Goal: Information Seeking & Learning: Learn about a topic

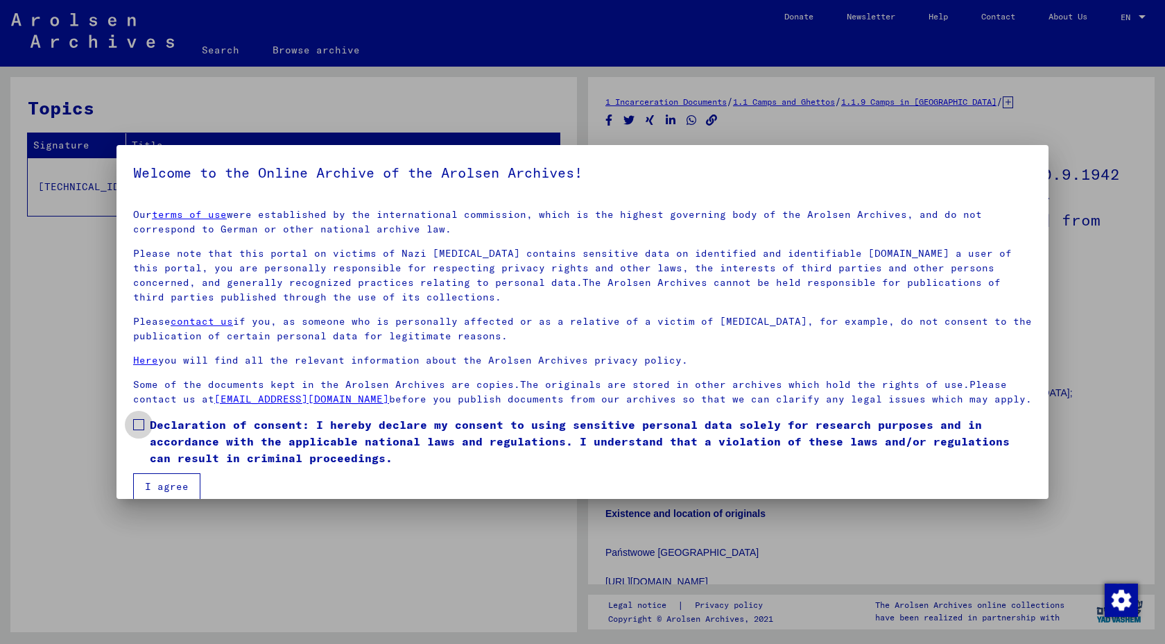
click at [144, 419] on span at bounding box center [138, 424] width 11 height 11
click at [146, 476] on button "I agree" at bounding box center [166, 486] width 67 height 26
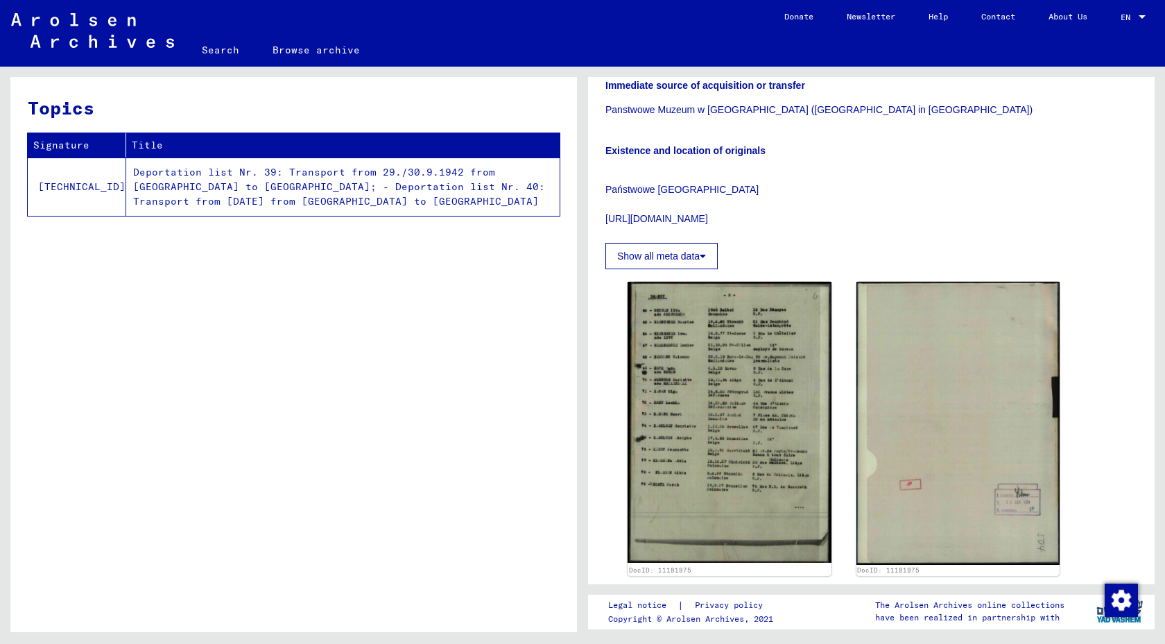
scroll to position [364, 0]
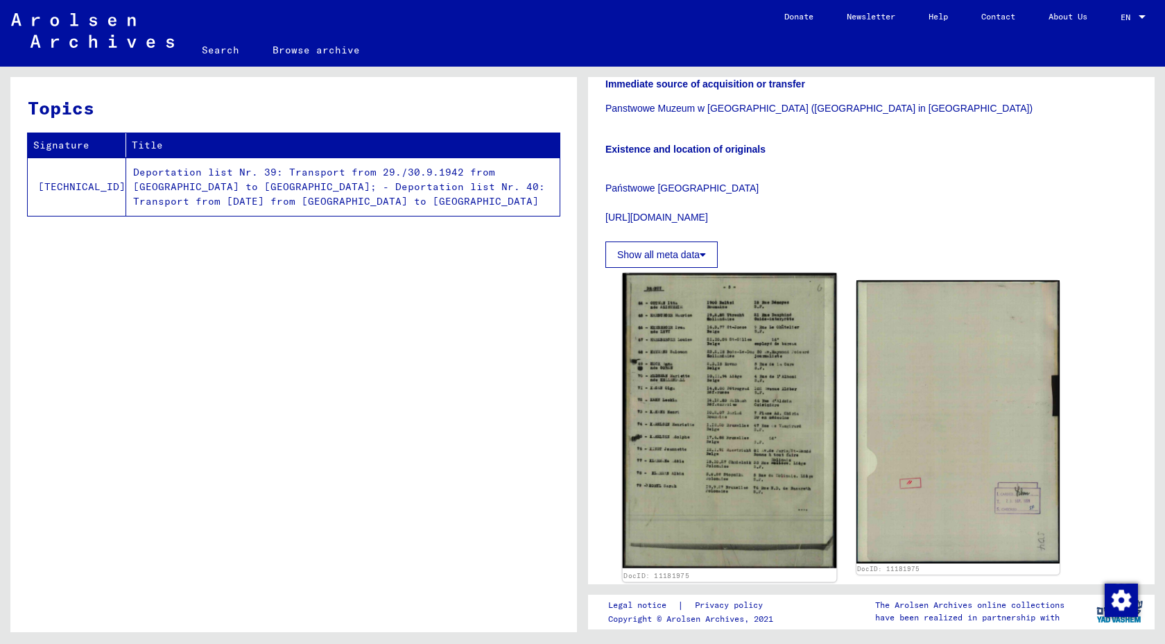
click at [678, 352] on img at bounding box center [730, 420] width 214 height 295
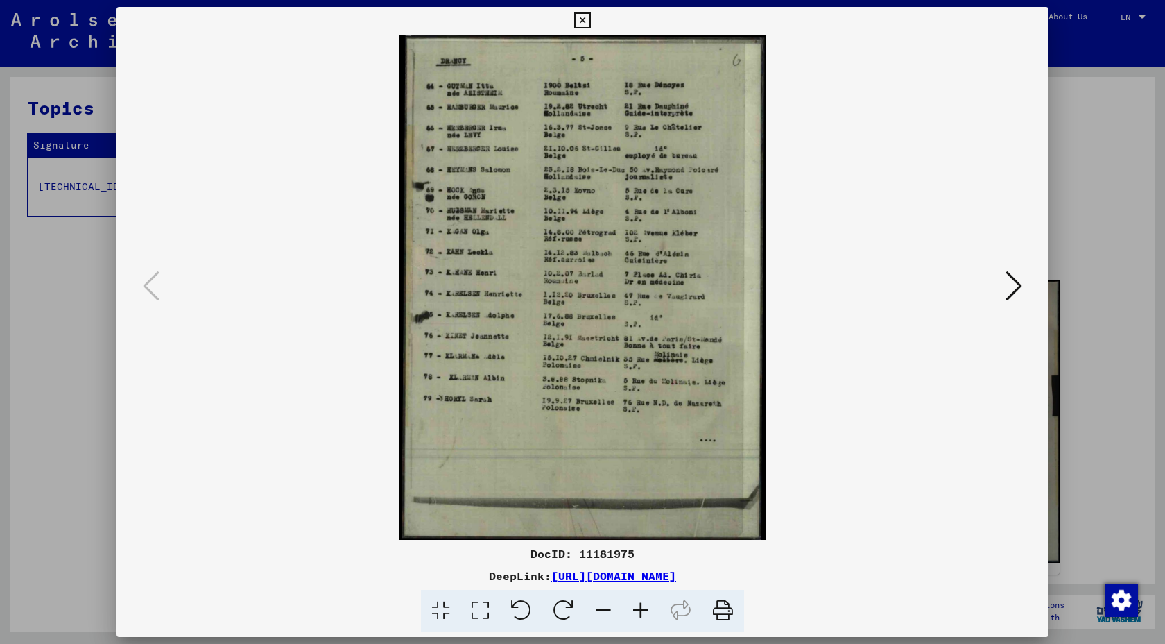
click at [585, 19] on icon at bounding box center [582, 20] width 16 height 17
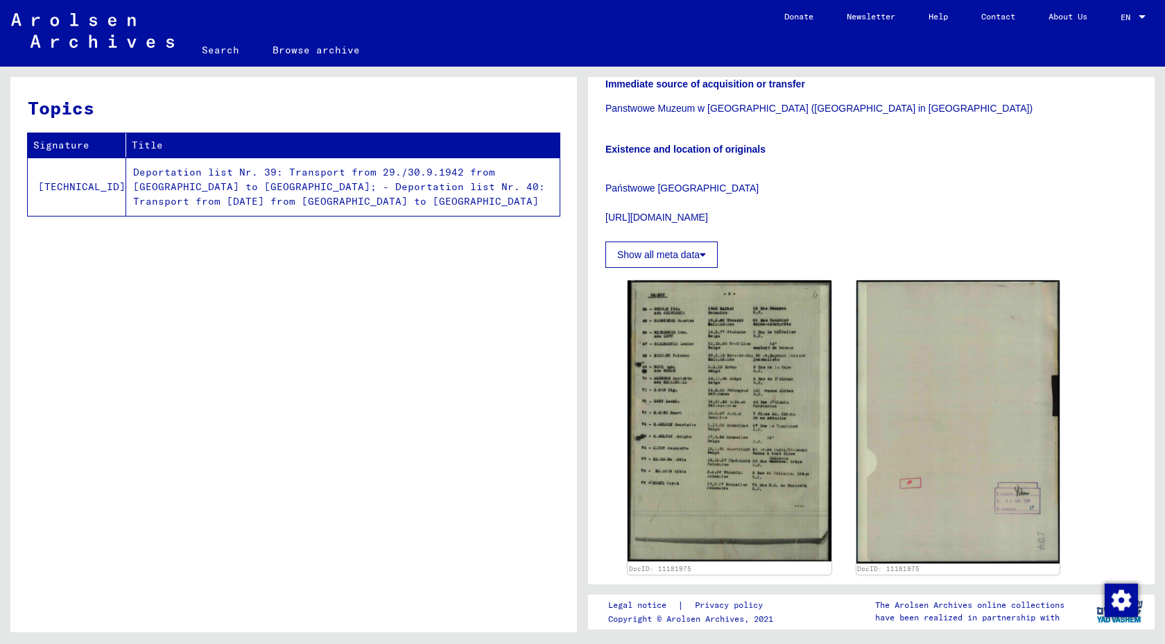
scroll to position [0, 0]
click at [357, 67] on link "Browse archive" at bounding box center [316, 49] width 121 height 33
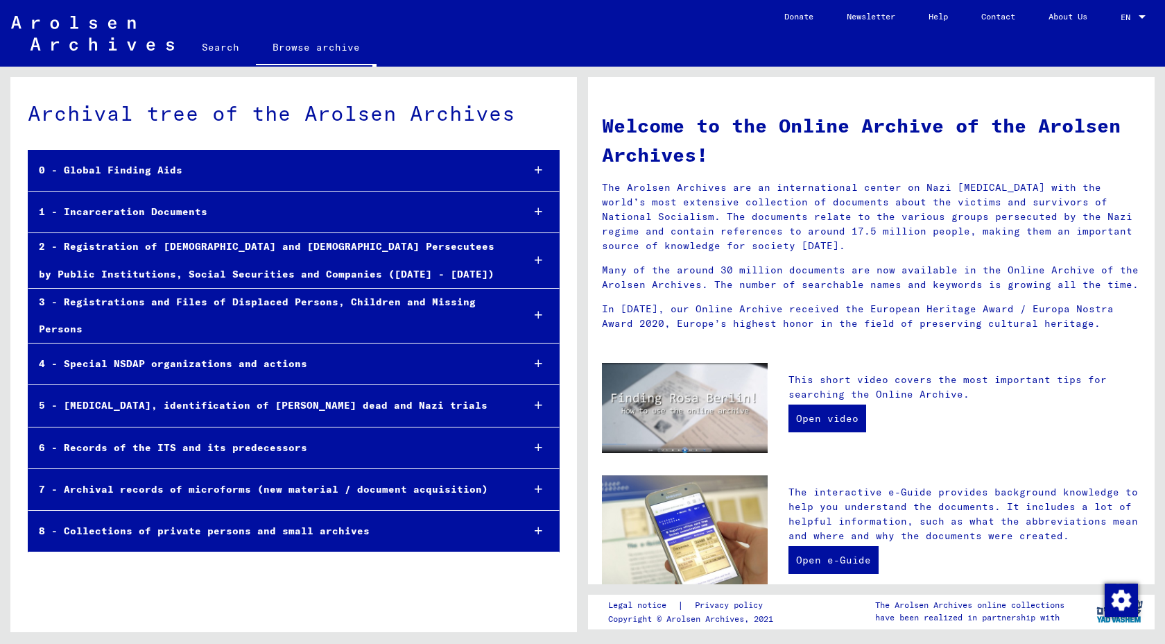
click at [161, 225] on div "1 - Incarceration Documents" at bounding box center [269, 211] width 483 height 27
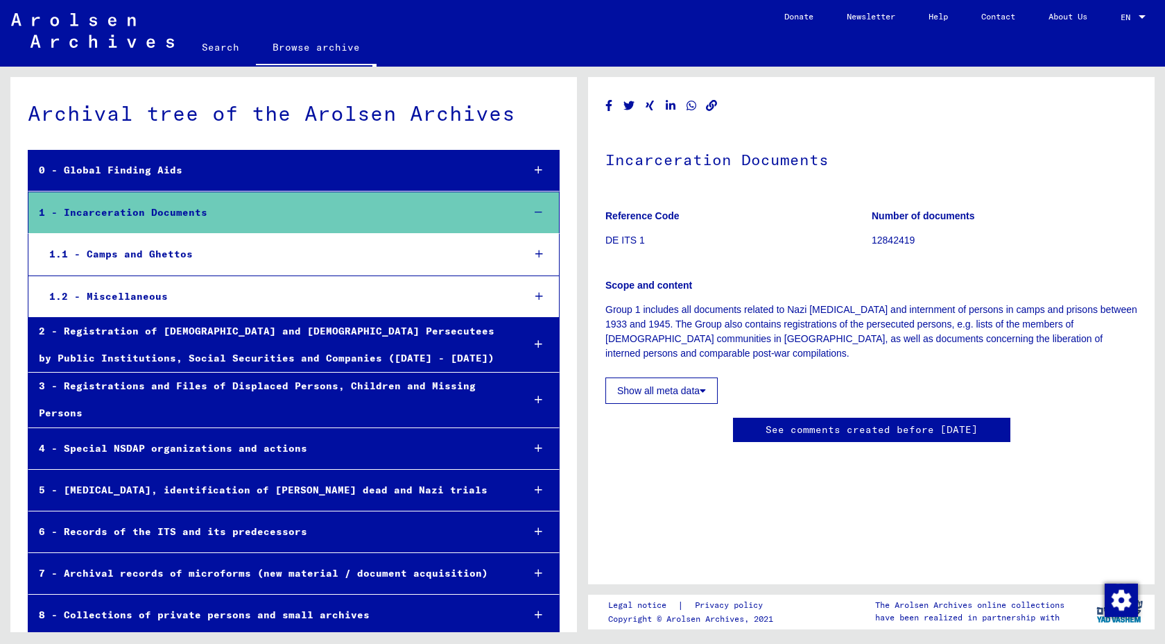
click at [655, 404] on button "Show all meta data" at bounding box center [662, 390] width 112 height 26
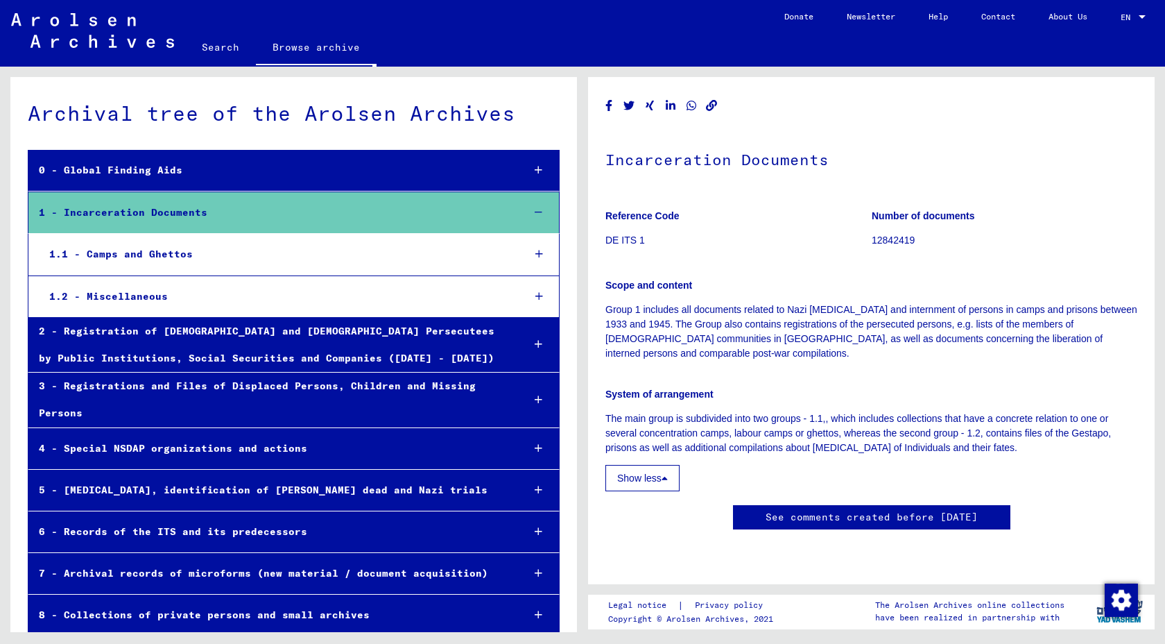
scroll to position [4489, 0]
click at [140, 310] on div "1.2 - Miscellaneous" at bounding box center [275, 296] width 473 height 27
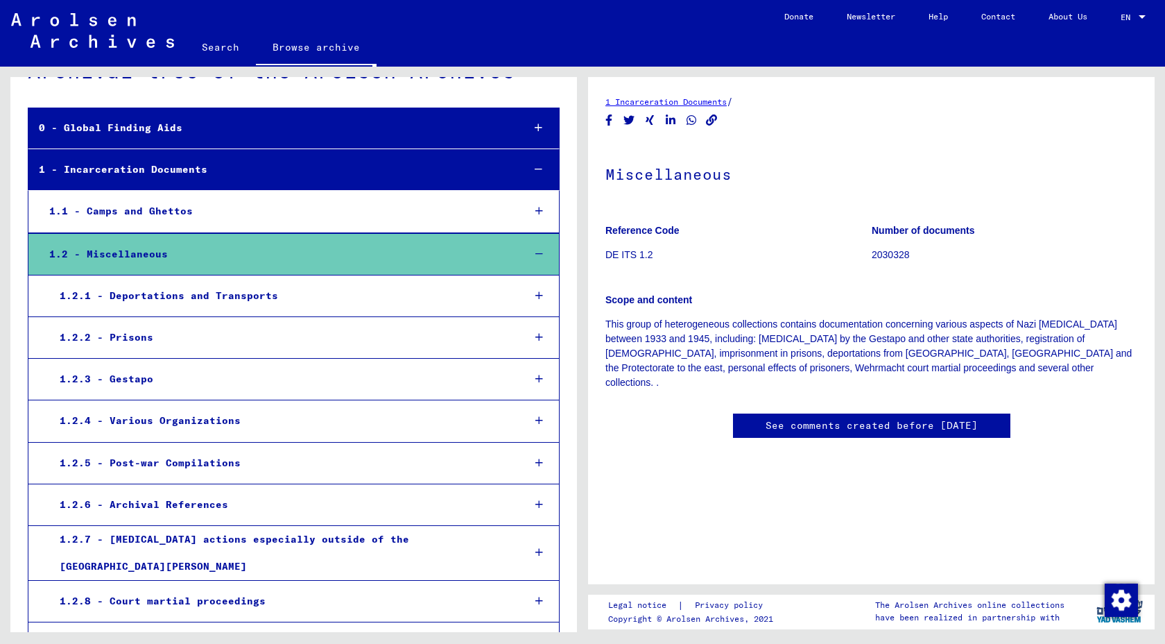
scroll to position [37, 0]
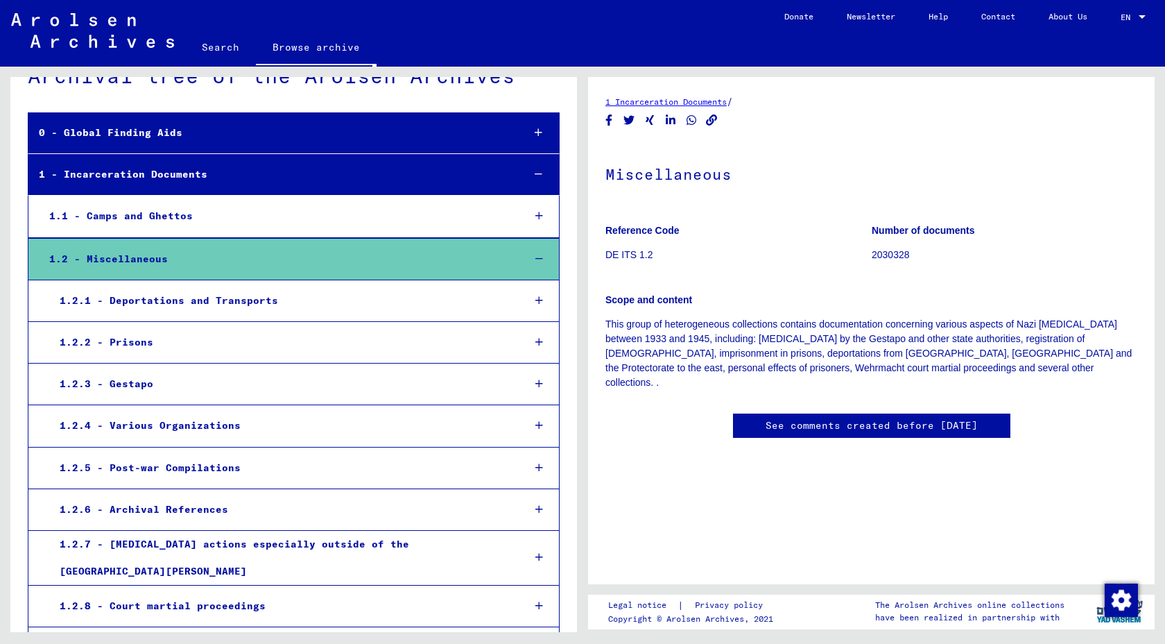
click at [244, 439] on div "1.2.4 - Various Organizations" at bounding box center [280, 425] width 463 height 27
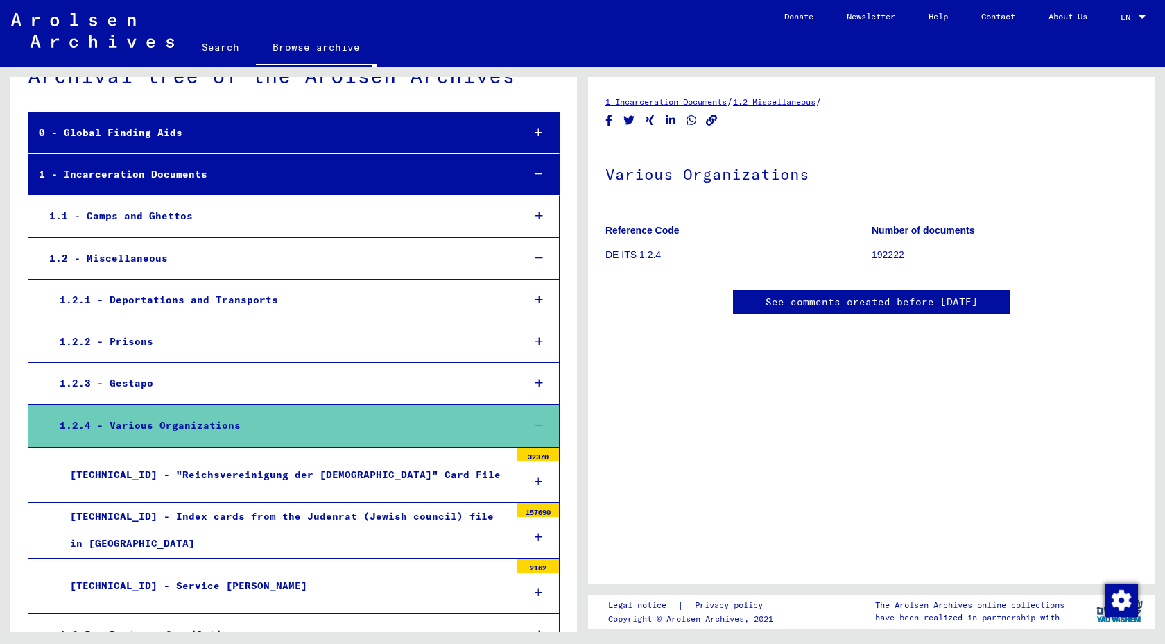
scroll to position [216, 0]
click at [175, 397] on div "1.2.3 - Gestapo" at bounding box center [280, 383] width 463 height 27
